Goal: Task Accomplishment & Management: Complete application form

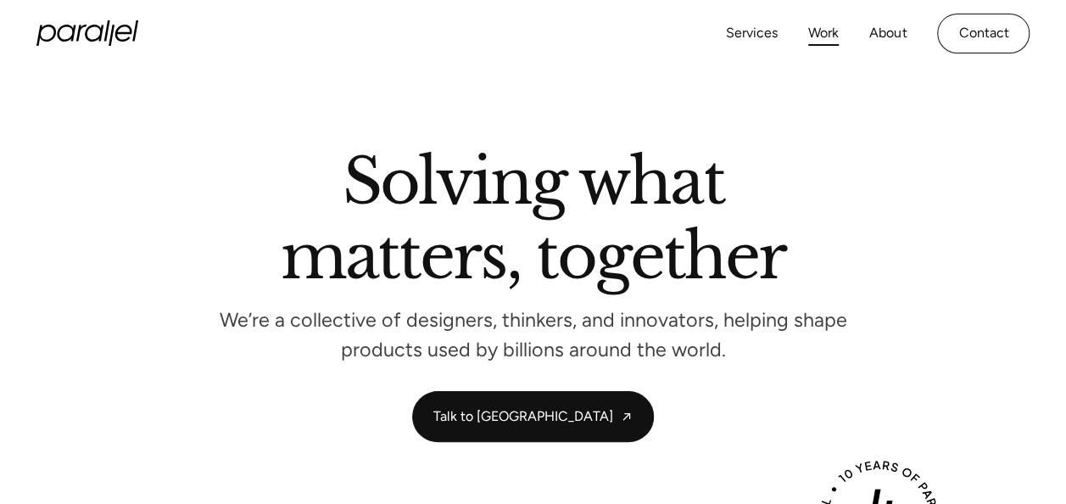
click at [827, 41] on link "Work" at bounding box center [823, 33] width 31 height 25
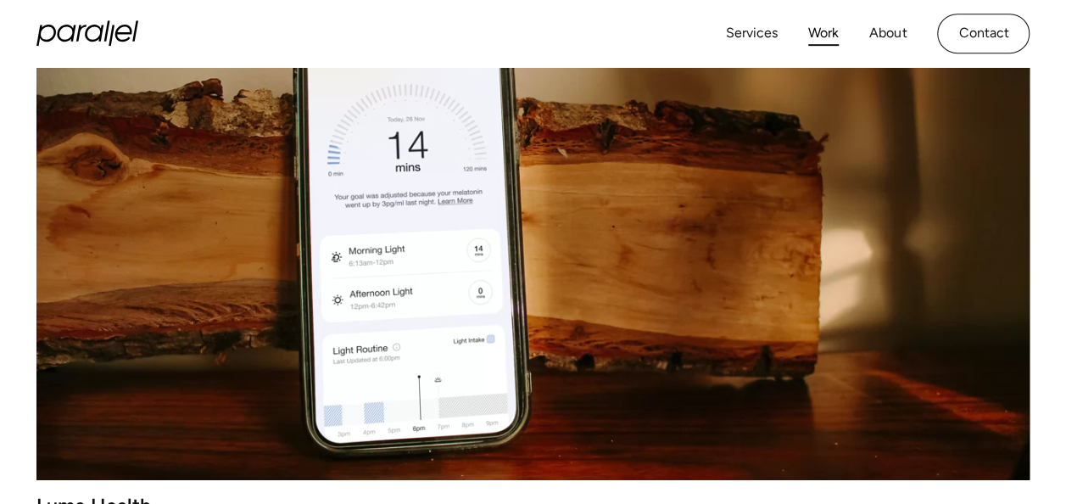
scroll to position [429, 0]
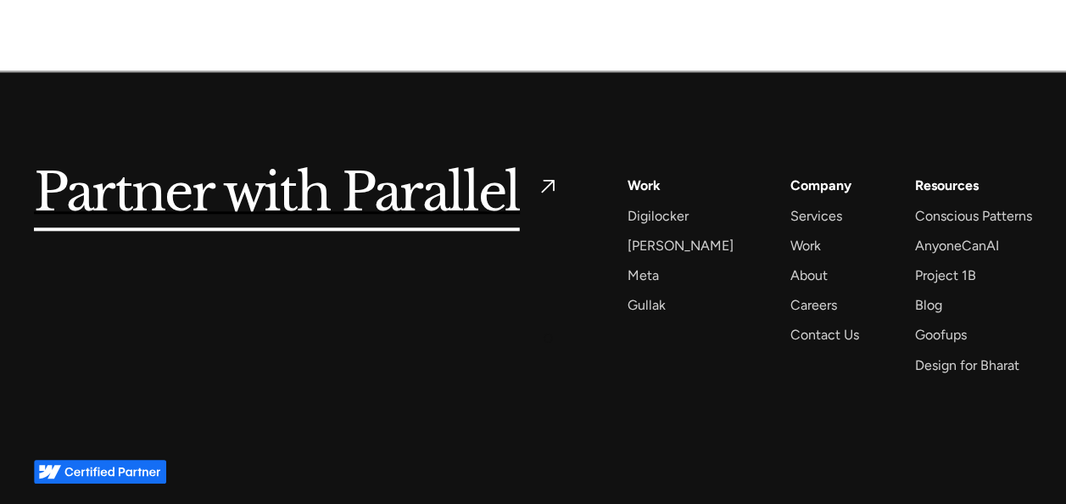
scroll to position [4103, 0]
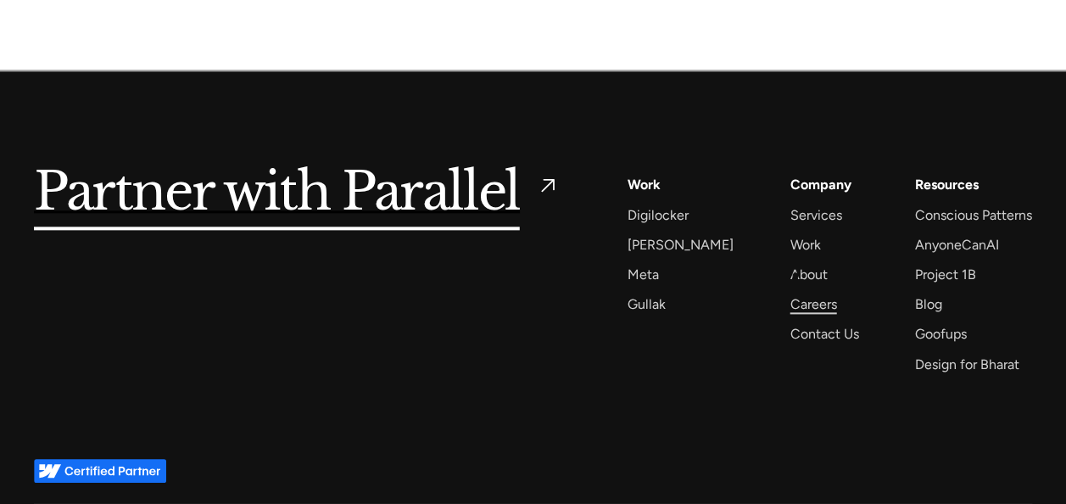
click at [796, 293] on div "Careers" at bounding box center [813, 304] width 47 height 23
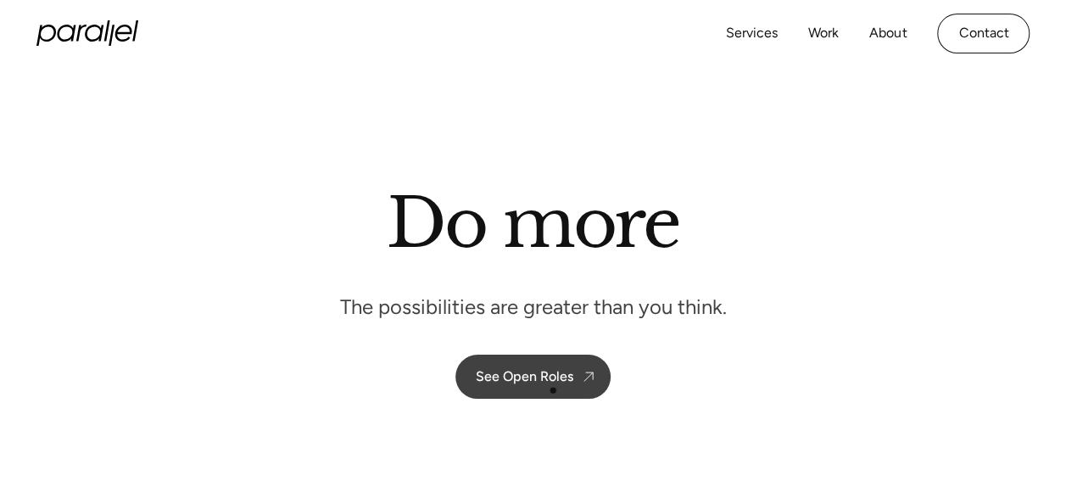
click at [553, 390] on link "See Open Roles" at bounding box center [533, 377] width 155 height 44
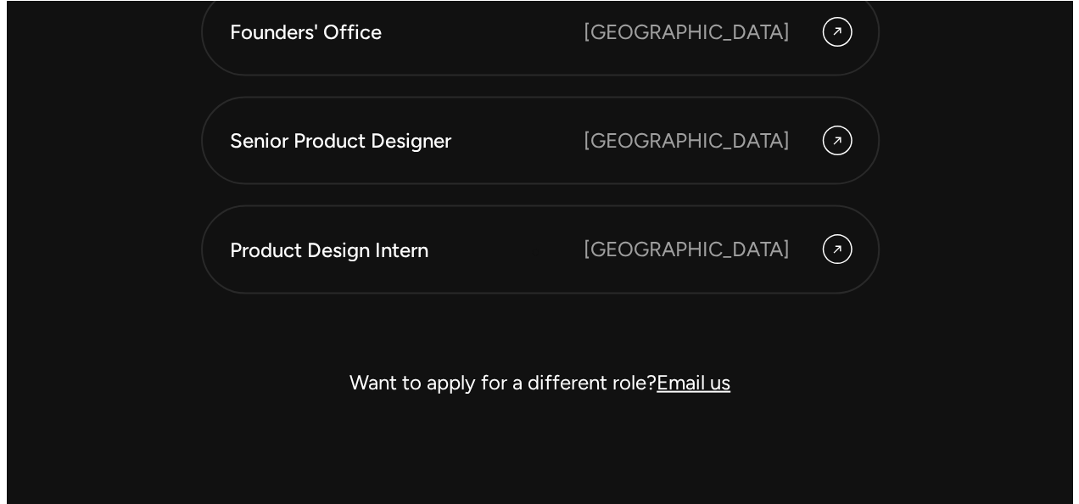
scroll to position [4823, 0]
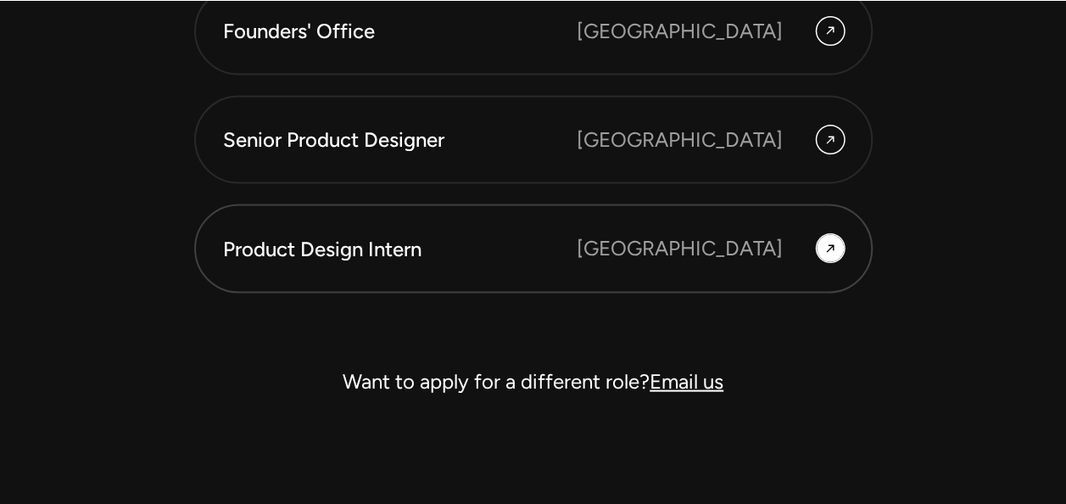
click at [509, 263] on div "Product Design Intern Bangalore" at bounding box center [533, 248] width 621 height 31
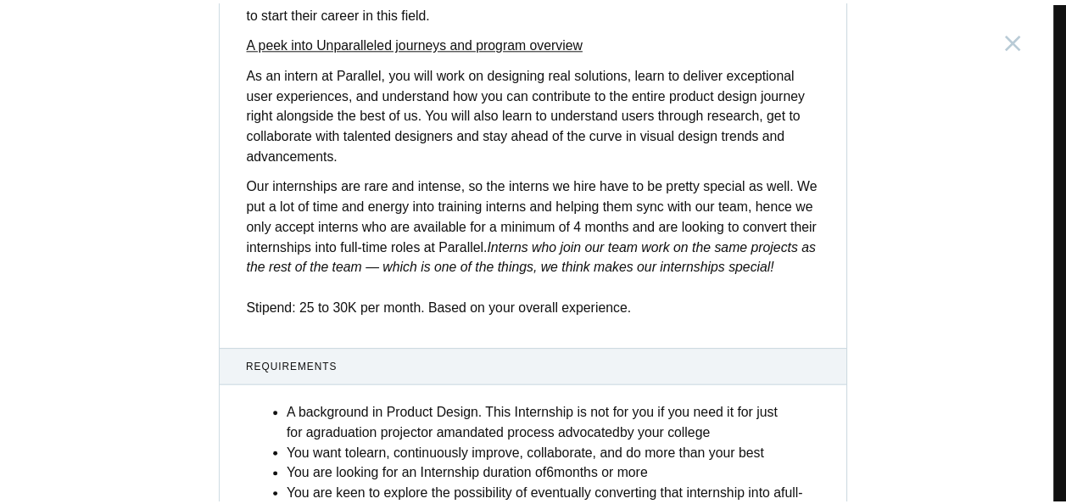
scroll to position [512, 0]
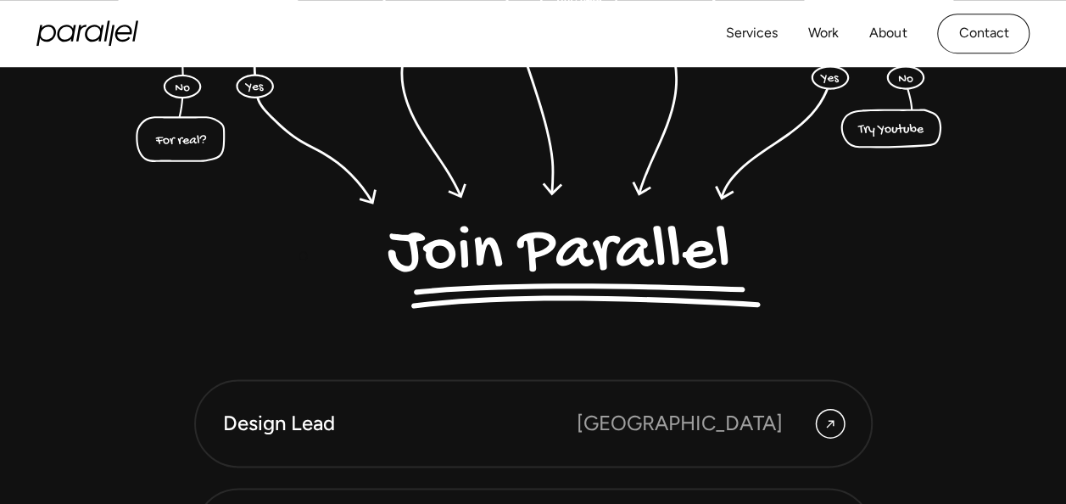
scroll to position [4196, 0]
